Goal: Book appointment/travel/reservation

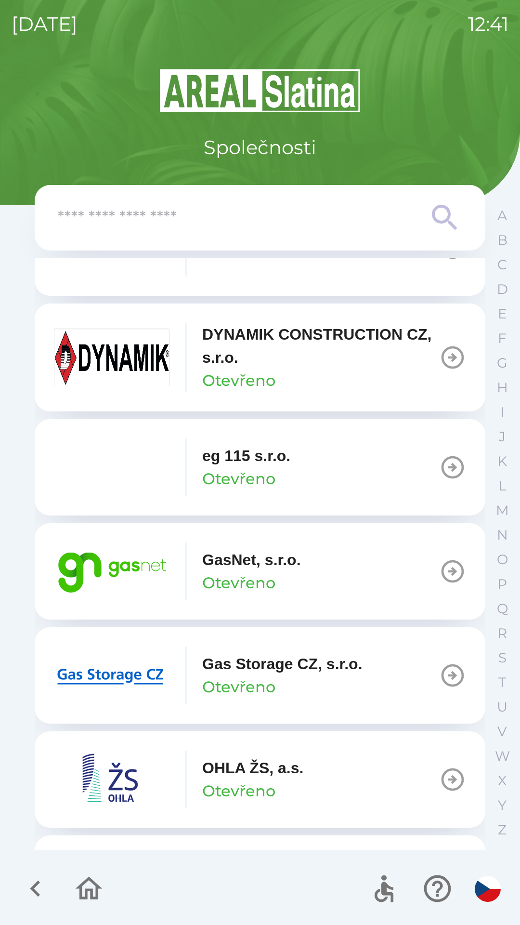
scroll to position [487, 0]
click at [293, 561] on p "GasNet, s.r.o." at bounding box center [251, 559] width 99 height 23
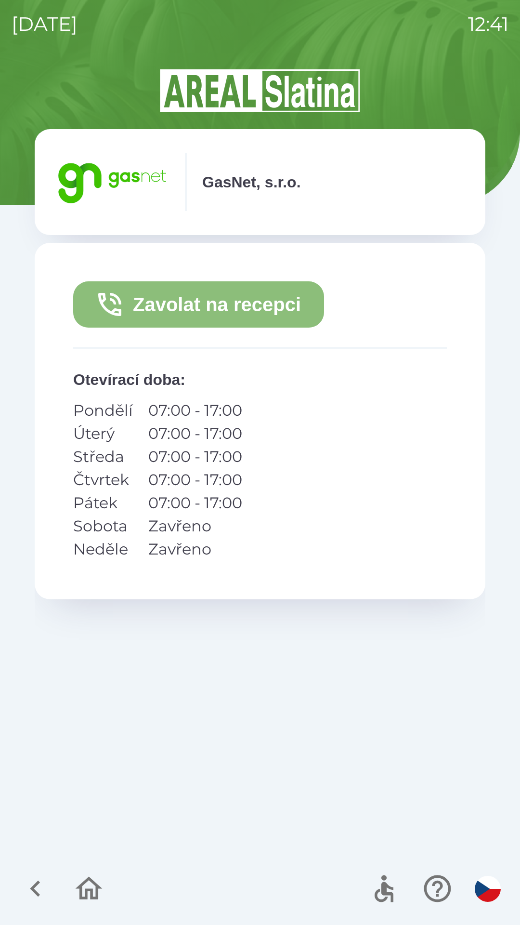
click at [253, 305] on button "Zavolat na recepci" at bounding box center [198, 304] width 251 height 46
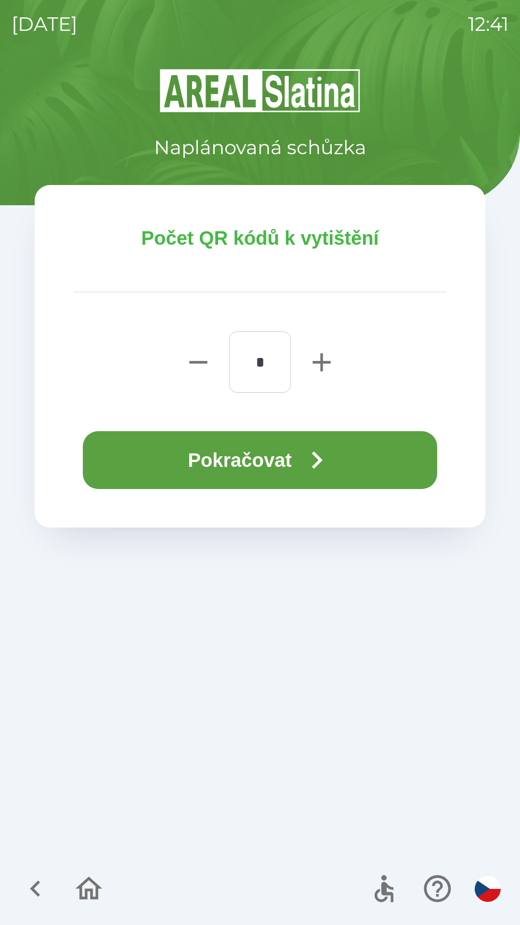
click at [293, 464] on button "Pokračovat" at bounding box center [260, 460] width 354 height 58
